Goal: Task Accomplishment & Management: Manage account settings

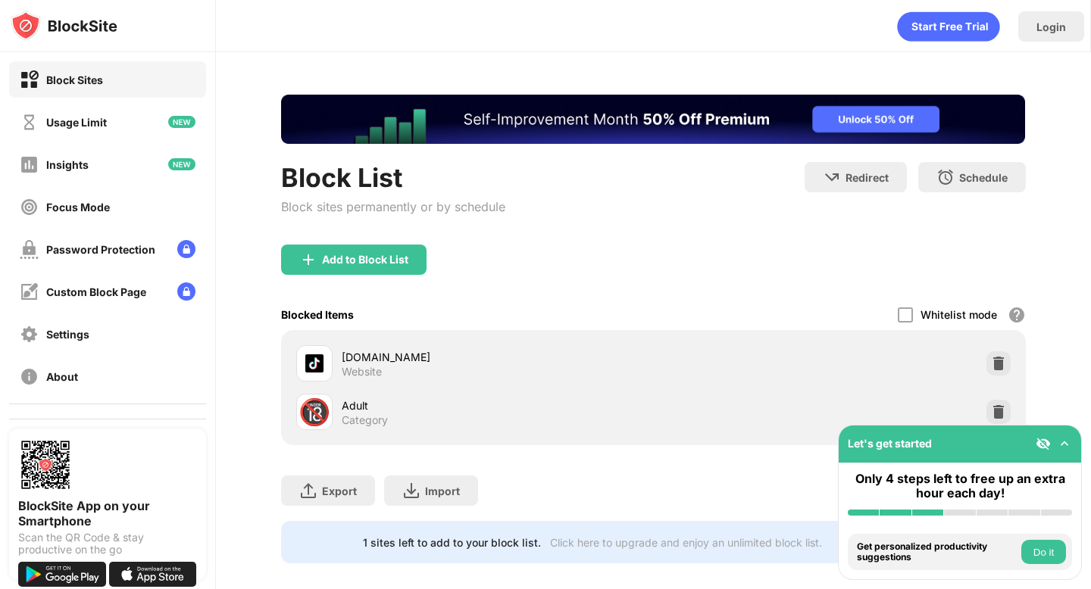
click at [1006, 361] on div at bounding box center [998, 363] width 24 height 24
